Goal: Task Accomplishment & Management: Manage account settings

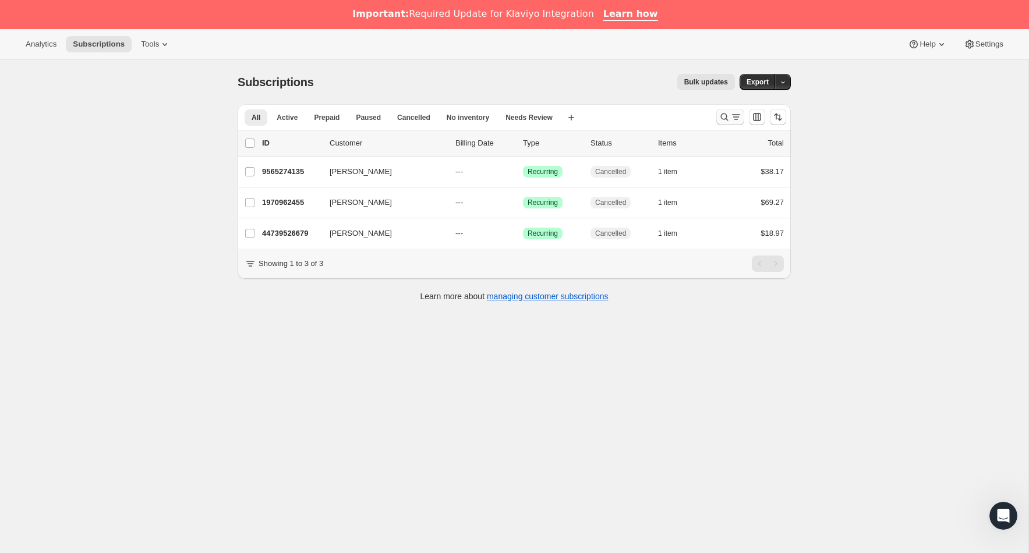
click at [726, 121] on icon "Search and filter results" at bounding box center [725, 117] width 12 height 12
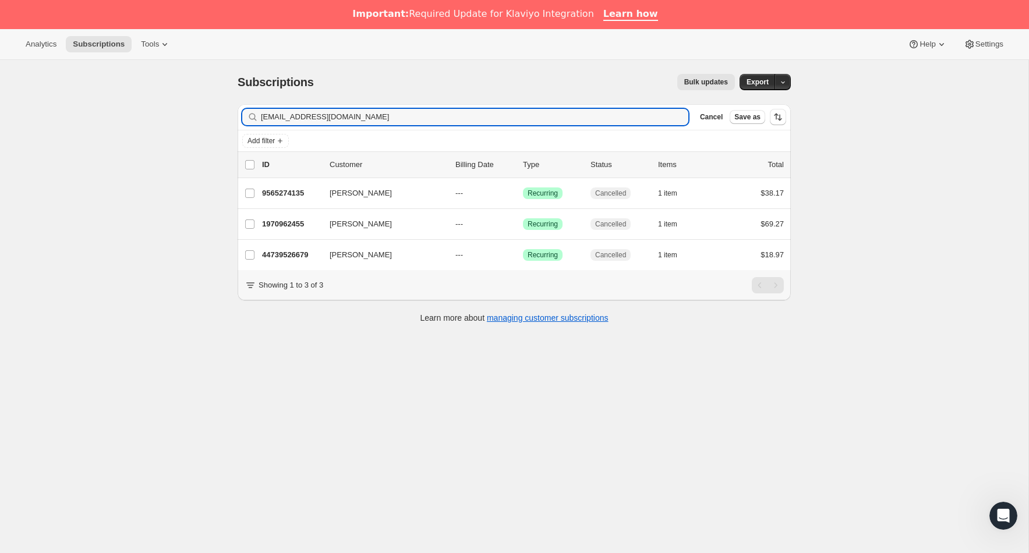
drag, startPoint x: 394, startPoint y: 119, endPoint x: 190, endPoint y: 113, distance: 204.5
click at [190, 113] on div "Subscriptions. This page is ready Subscriptions Bulk updates More actions Bulk …" at bounding box center [514, 336] width 1029 height 553
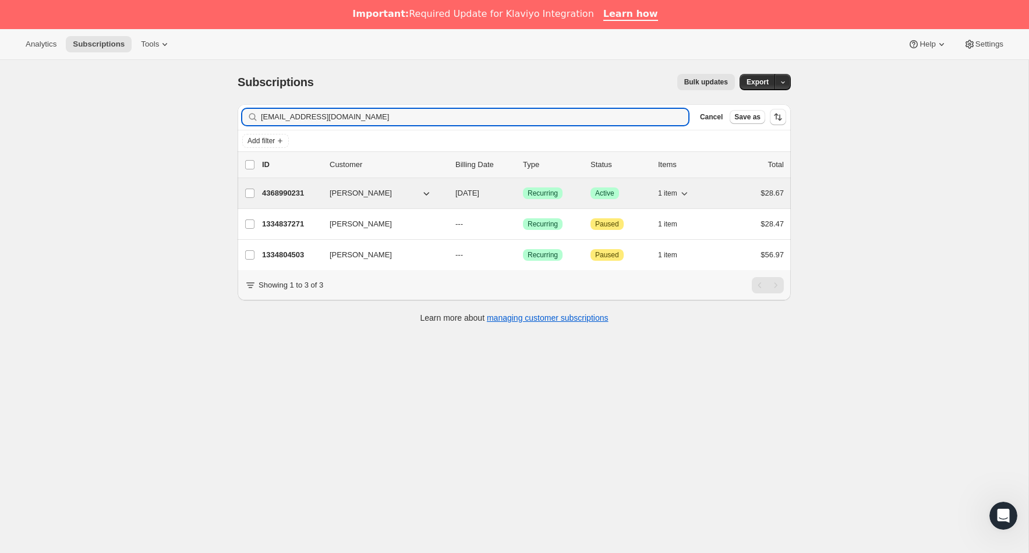
type input "[EMAIL_ADDRESS][DOMAIN_NAME]"
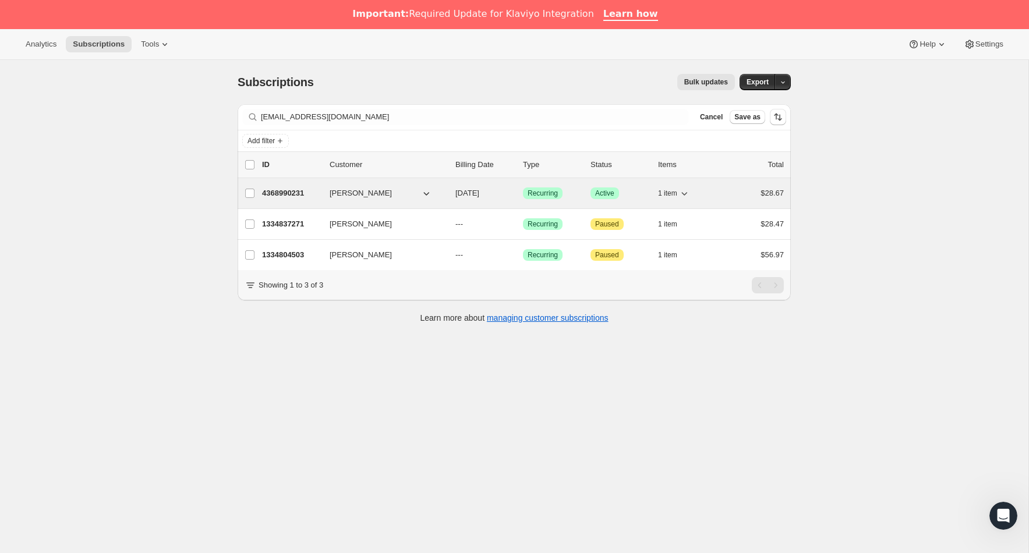
click at [306, 194] on p "4368990231" at bounding box center [291, 194] width 58 height 12
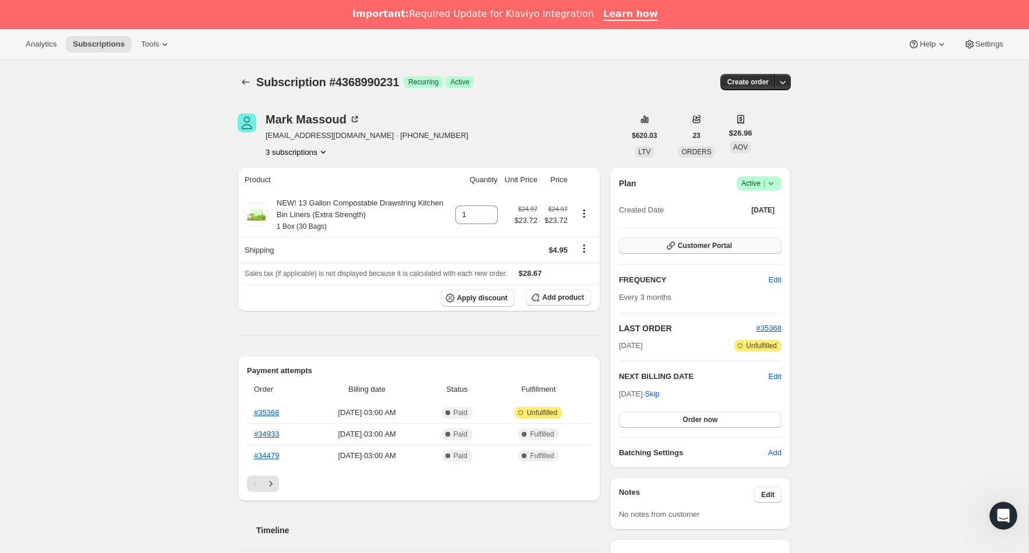
click at [719, 248] on span "Customer Portal" at bounding box center [705, 245] width 54 height 9
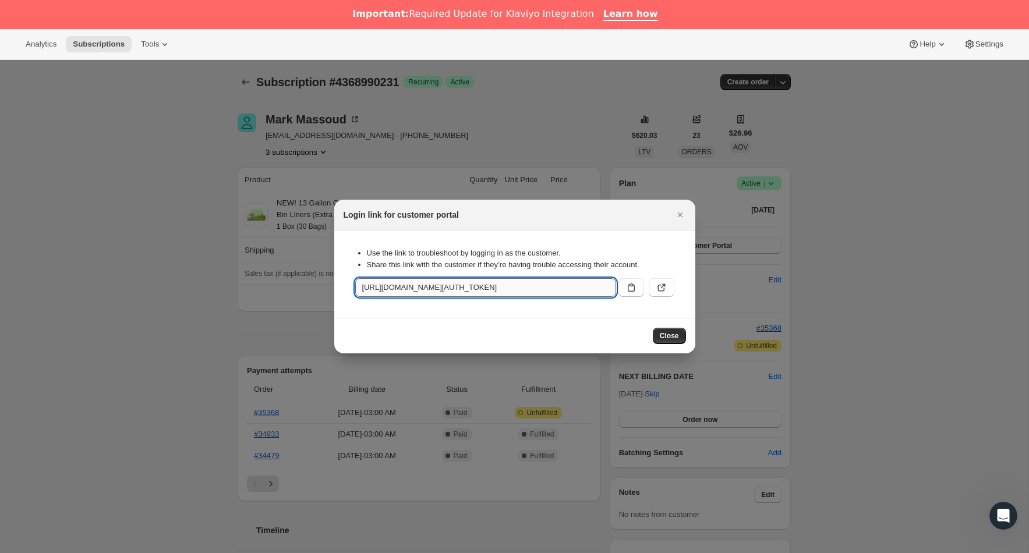
click at [548, 288] on input "[URL][DOMAIN_NAME][AUTH_TOKEN]" at bounding box center [485, 287] width 261 height 19
